Goal: Task Accomplishment & Management: Complete application form

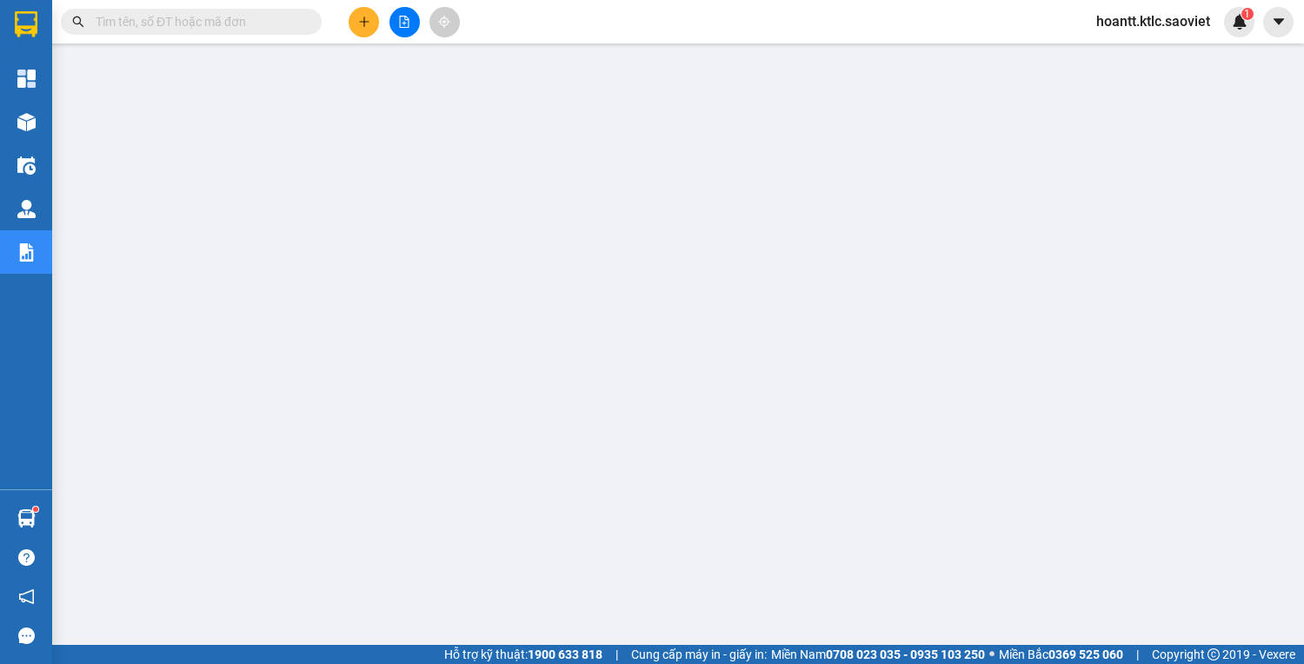
click at [212, 23] on input "text" at bounding box center [198, 21] width 205 height 19
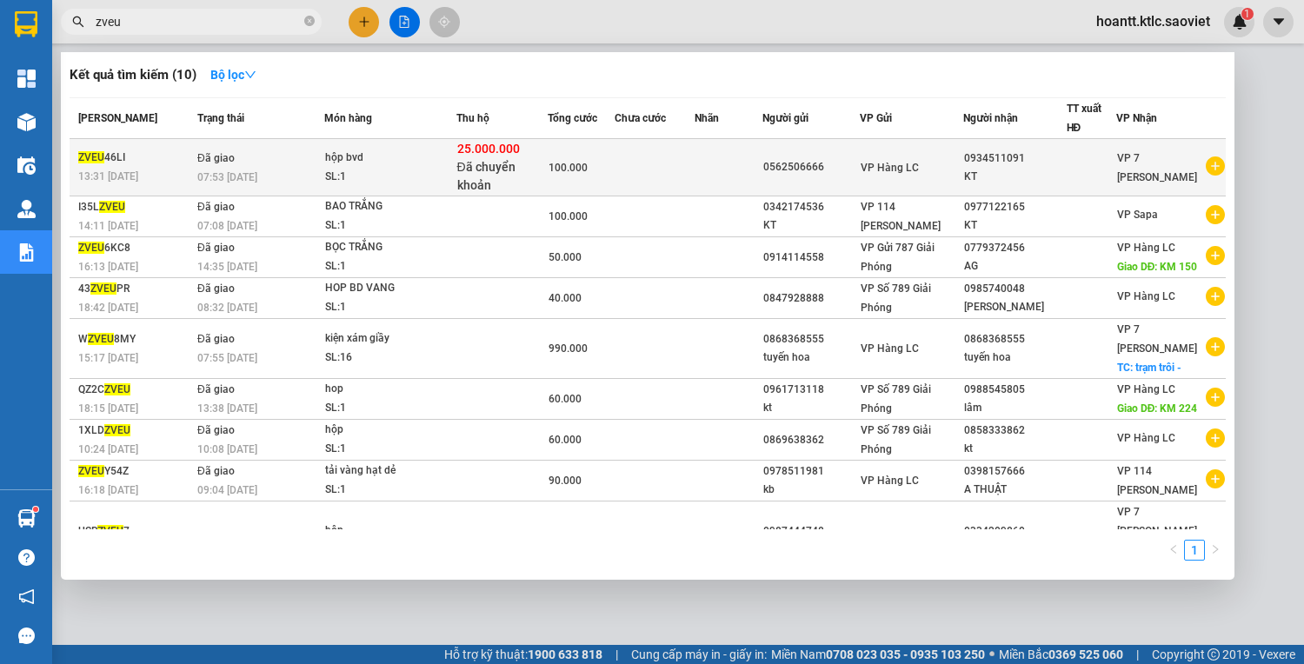
type input "zveu"
click at [484, 163] on span "Đã chuyển khoản" at bounding box center [486, 176] width 58 height 32
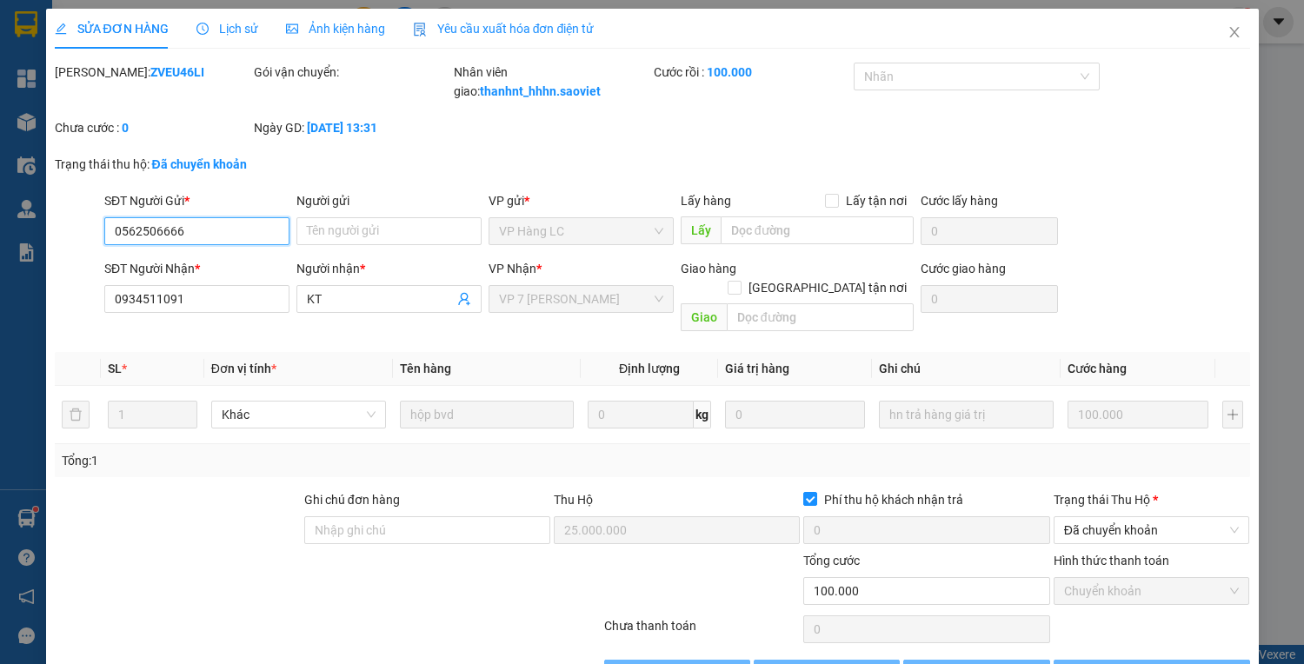
type input "0562506666"
type input "0934511091"
type input "KT"
type input "25.000.000"
type input "0"
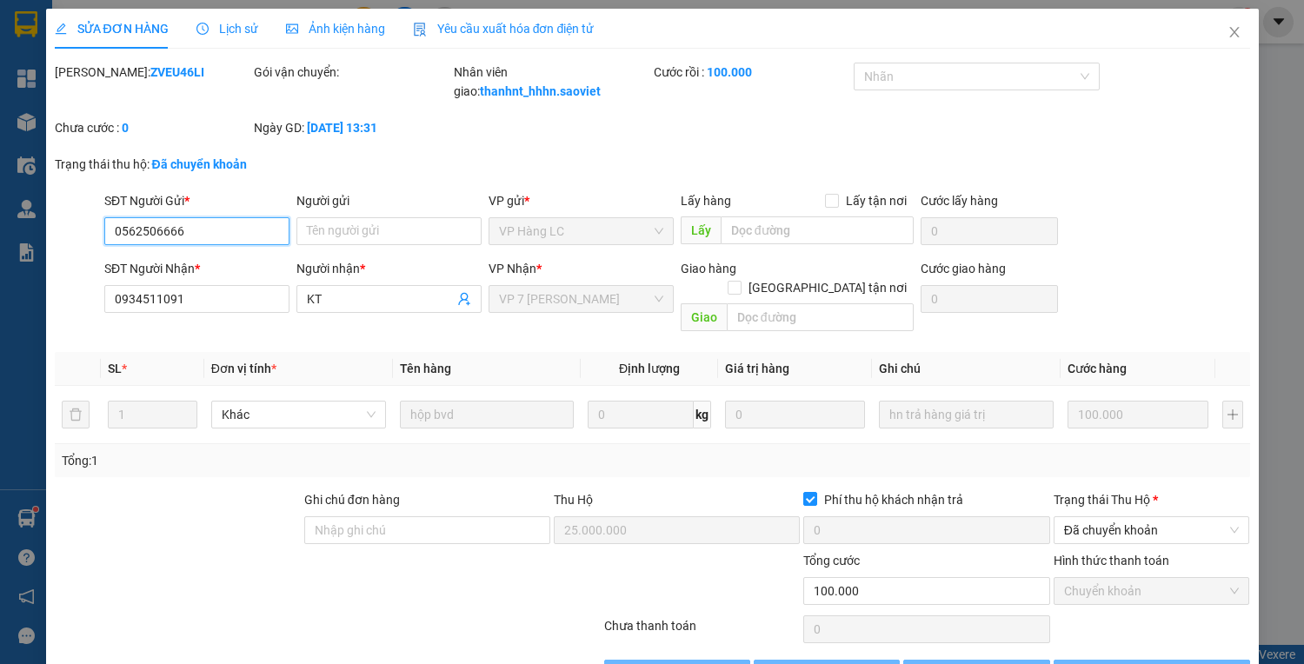
type input "100.000"
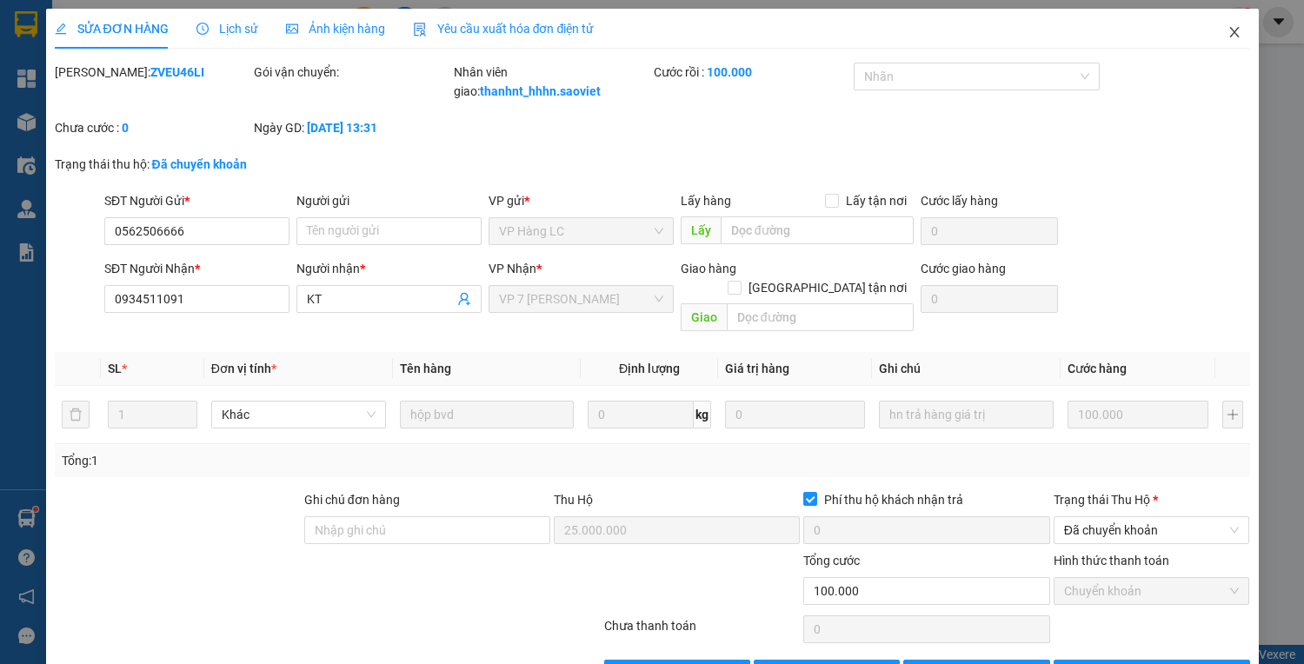
click at [1227, 28] on icon "close" at bounding box center [1234, 32] width 14 height 14
